Goal: Transaction & Acquisition: Purchase product/service

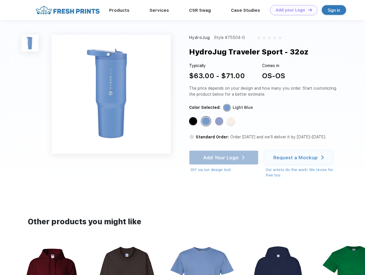
click at [292, 10] on link "Add your Logo Design Tool" at bounding box center [293, 10] width 47 height 10
click at [0, 0] on div "Design Tool" at bounding box center [0, 0] width 0 height 0
click at [308, 10] on link "Add your Logo Design Tool" at bounding box center [293, 10] width 47 height 10
click at [30, 43] on img at bounding box center [30, 43] width 17 height 17
click at [194, 122] on div "Standard Color" at bounding box center [193, 121] width 8 height 8
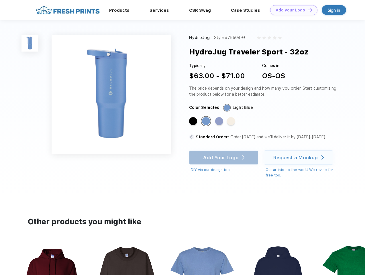
click at [207, 122] on div "Standard Color" at bounding box center [206, 121] width 8 height 8
click at [220, 122] on div "Standard Color" at bounding box center [219, 121] width 8 height 8
click at [232, 122] on div "Standard Color" at bounding box center [231, 121] width 8 height 8
click at [224, 158] on div "Add Your Logo DIY via our design tool. Ah shoot! This product isn't up in our d…" at bounding box center [223, 162] width 69 height 22
click at [300, 158] on div "Request a Mockup" at bounding box center [296, 158] width 44 height 6
